Goal: Find specific page/section: Find specific page/section

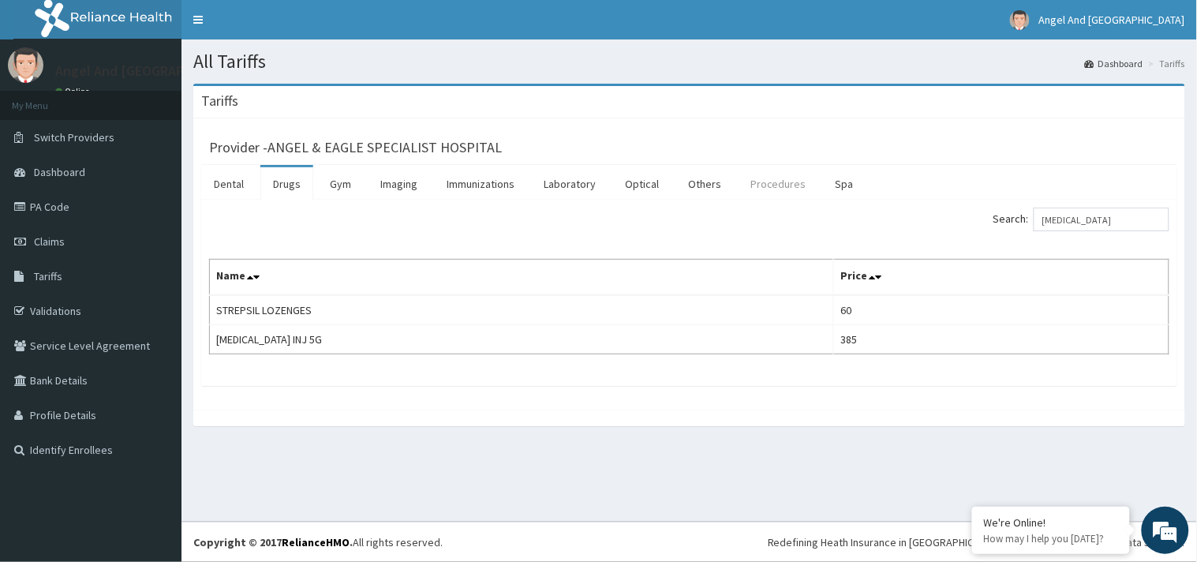
click at [771, 180] on link "Procedures" at bounding box center [778, 183] width 81 height 33
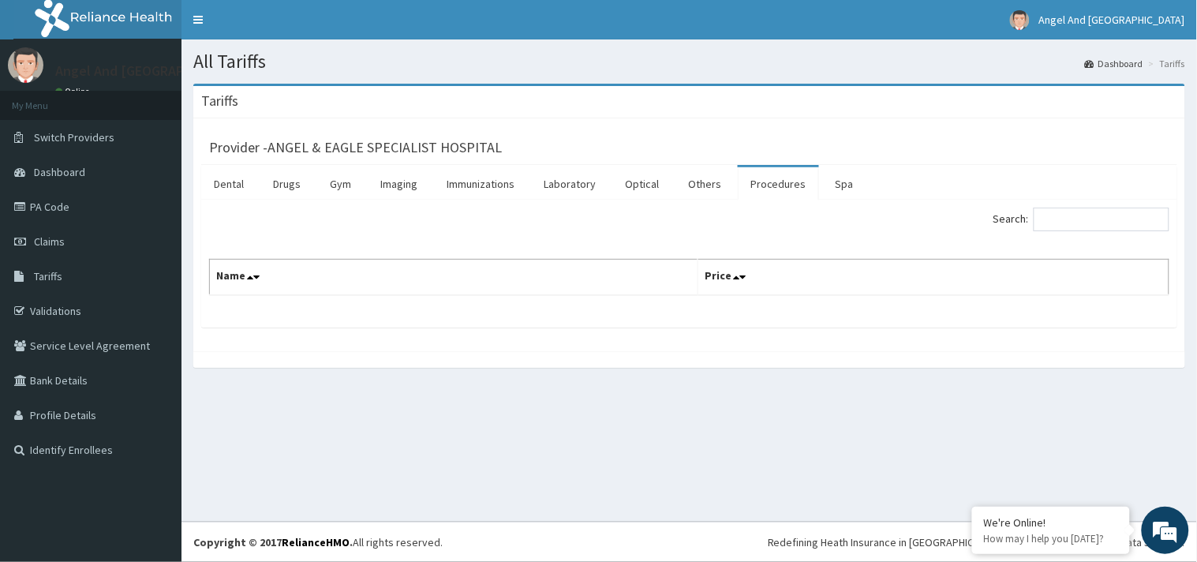
click at [777, 185] on link "Procedures" at bounding box center [778, 183] width 81 height 33
click at [287, 190] on link "Drugs" at bounding box center [286, 183] width 53 height 33
click at [758, 223] on div "Search:" at bounding box center [936, 222] width 469 height 28
click at [771, 188] on link "Procedures" at bounding box center [778, 183] width 81 height 33
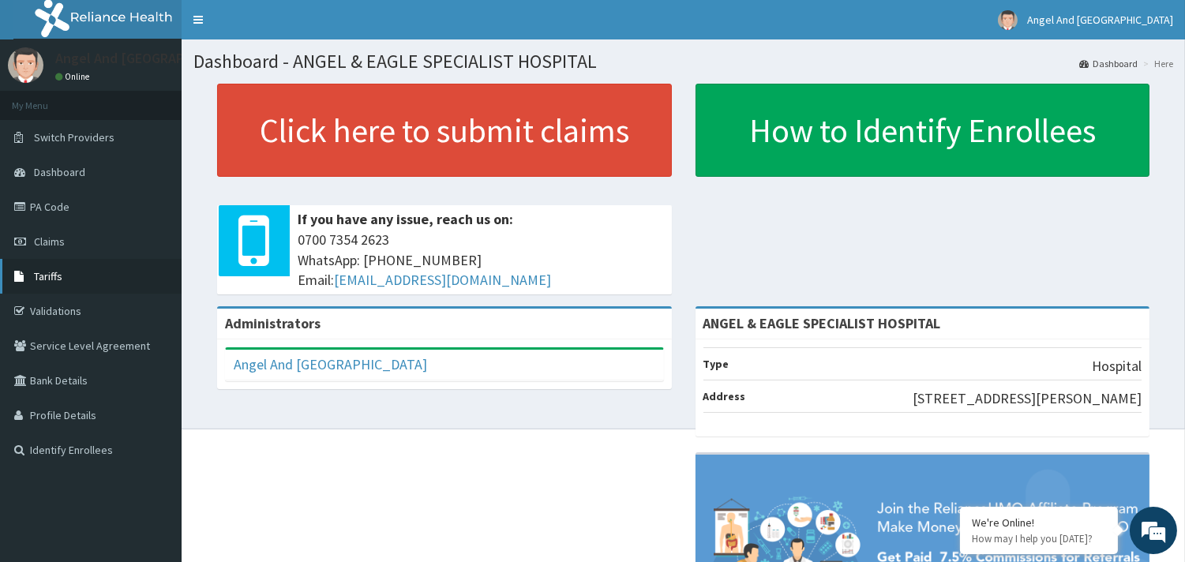
click at [63, 272] on link "Tariffs" at bounding box center [91, 276] width 182 height 35
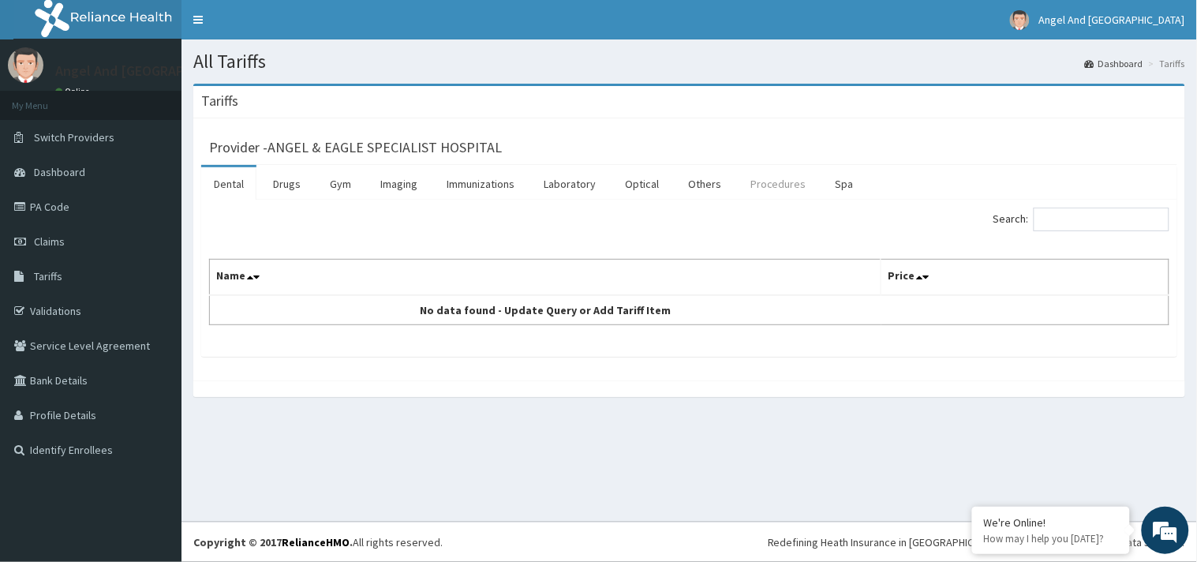
click at [780, 187] on link "Procedures" at bounding box center [778, 183] width 81 height 33
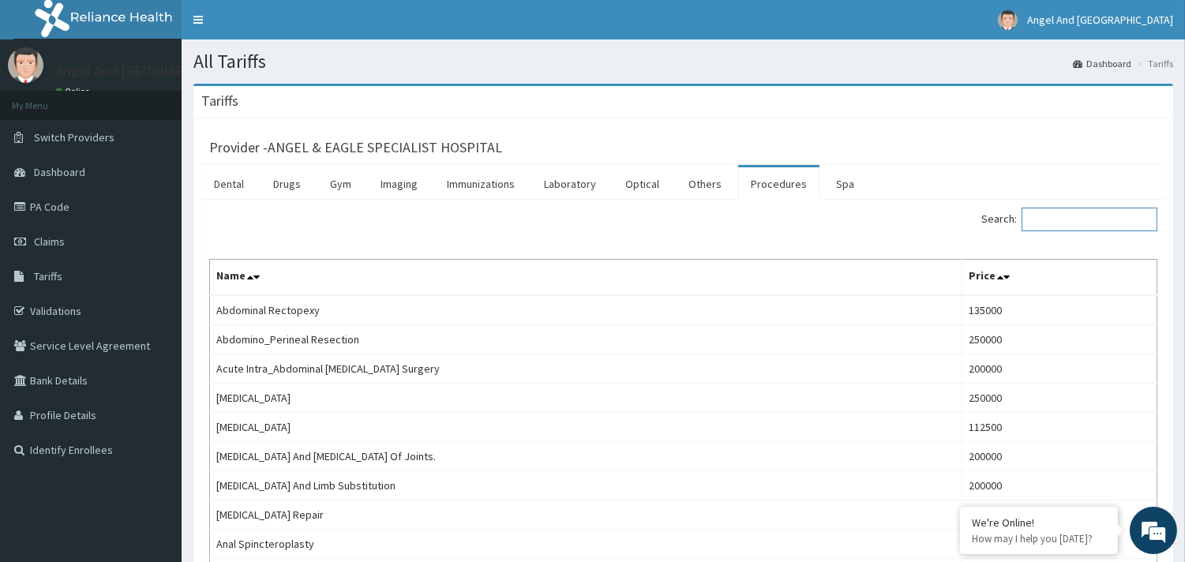
click at [1099, 219] on input "Search:" at bounding box center [1089, 220] width 136 height 24
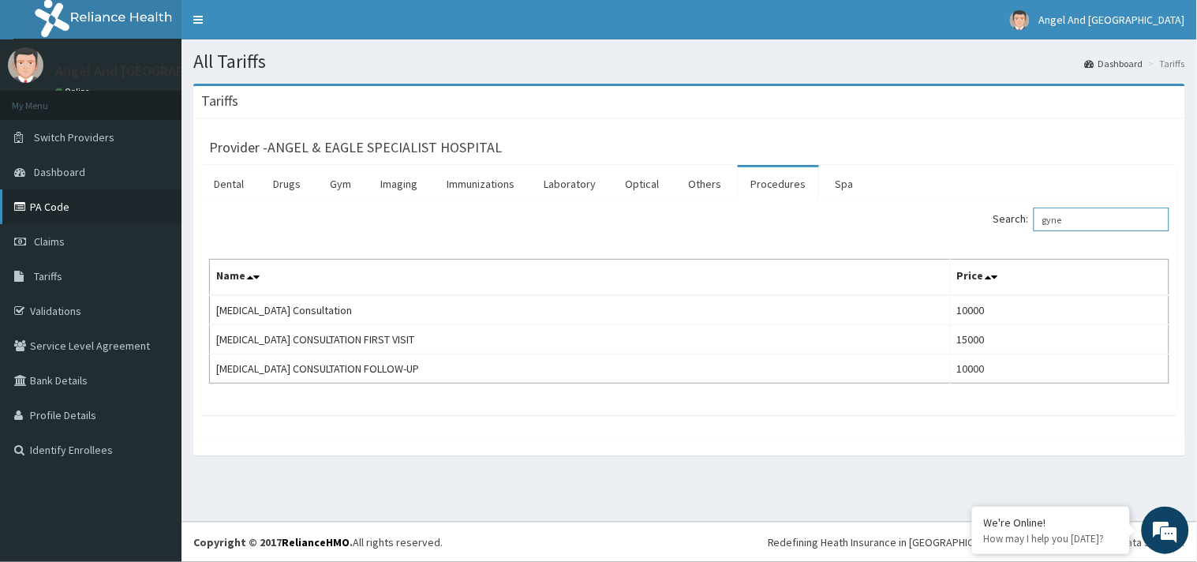
type input "gyne"
click at [74, 199] on link "PA Code" at bounding box center [91, 206] width 182 height 35
